Goal: Task Accomplishment & Management: Use online tool/utility

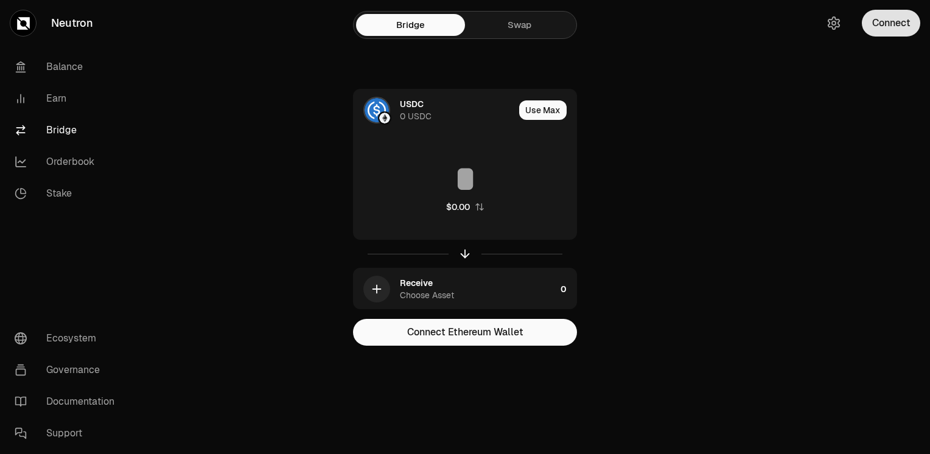
click at [890, 20] on button "Connect" at bounding box center [891, 23] width 58 height 27
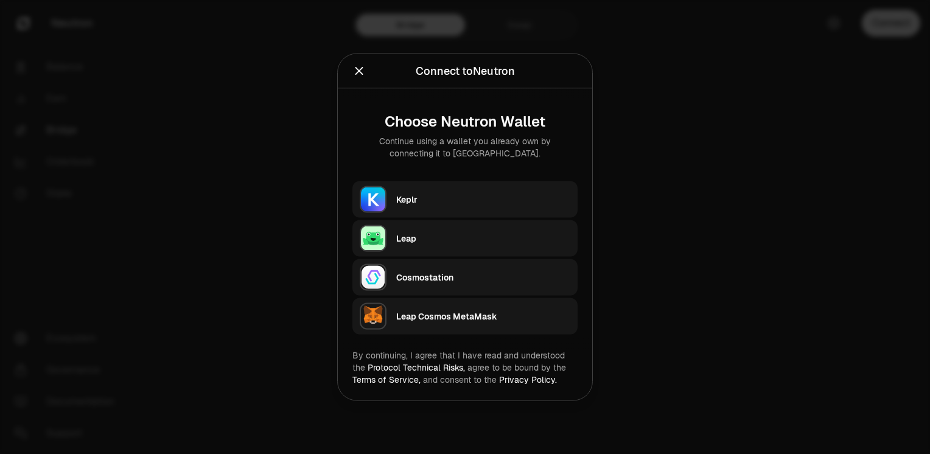
click at [431, 199] on div "Keplr" at bounding box center [483, 200] width 174 height 12
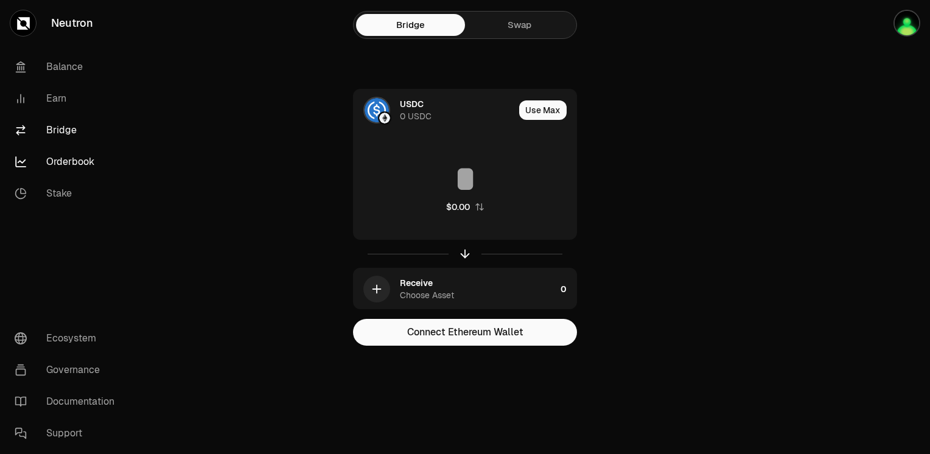
click at [61, 157] on link "Orderbook" at bounding box center [68, 162] width 127 height 32
click at [74, 163] on link "Orderbook" at bounding box center [68, 162] width 127 height 32
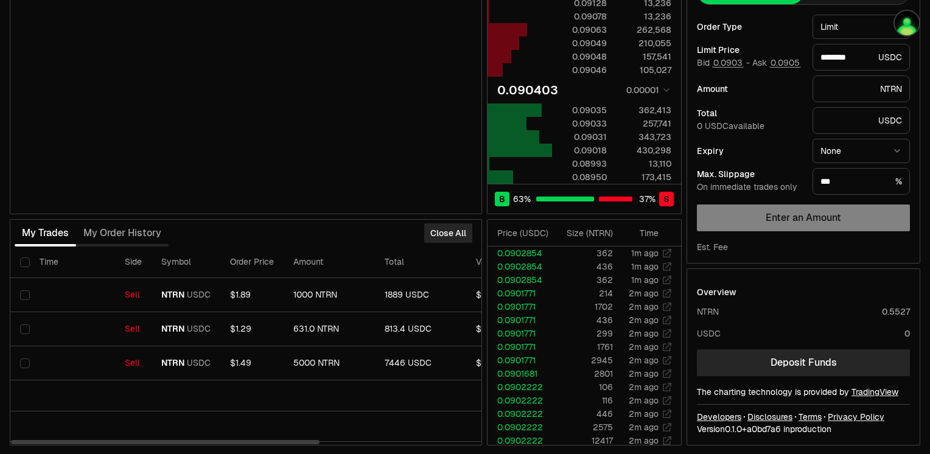
drag, startPoint x: 312, startPoint y: 441, endPoint x: 114, endPoint y: 458, distance: 197.9
click at [114, 444] on div at bounding box center [165, 442] width 309 height 4
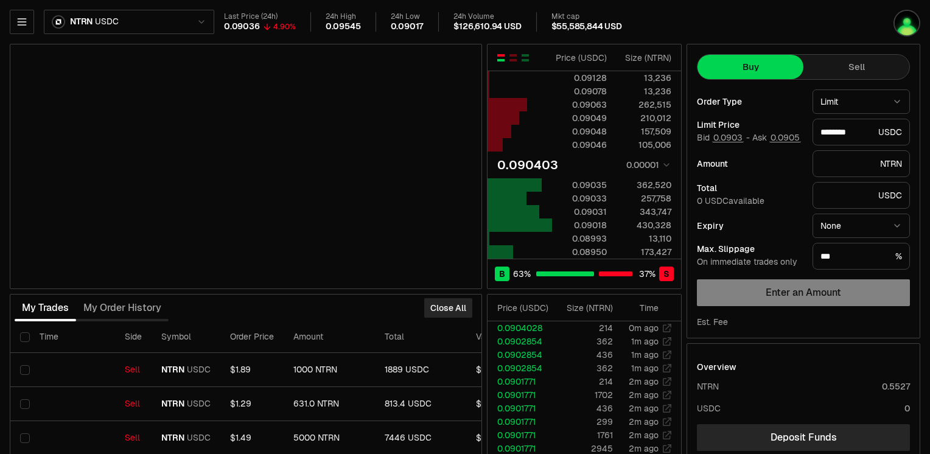
type input "********"
